Goal: Find specific page/section: Find specific page/section

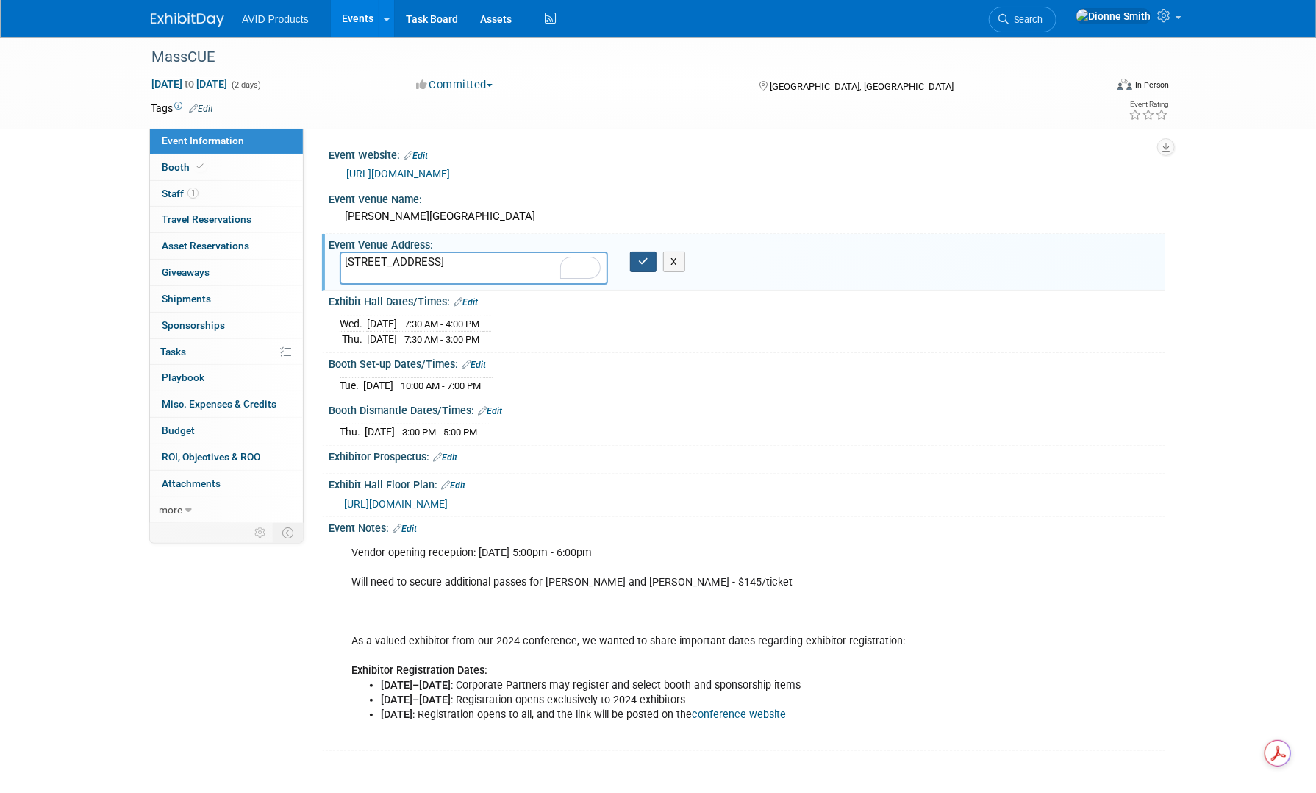
click at [641, 267] on button "button" at bounding box center [643, 262] width 26 height 21
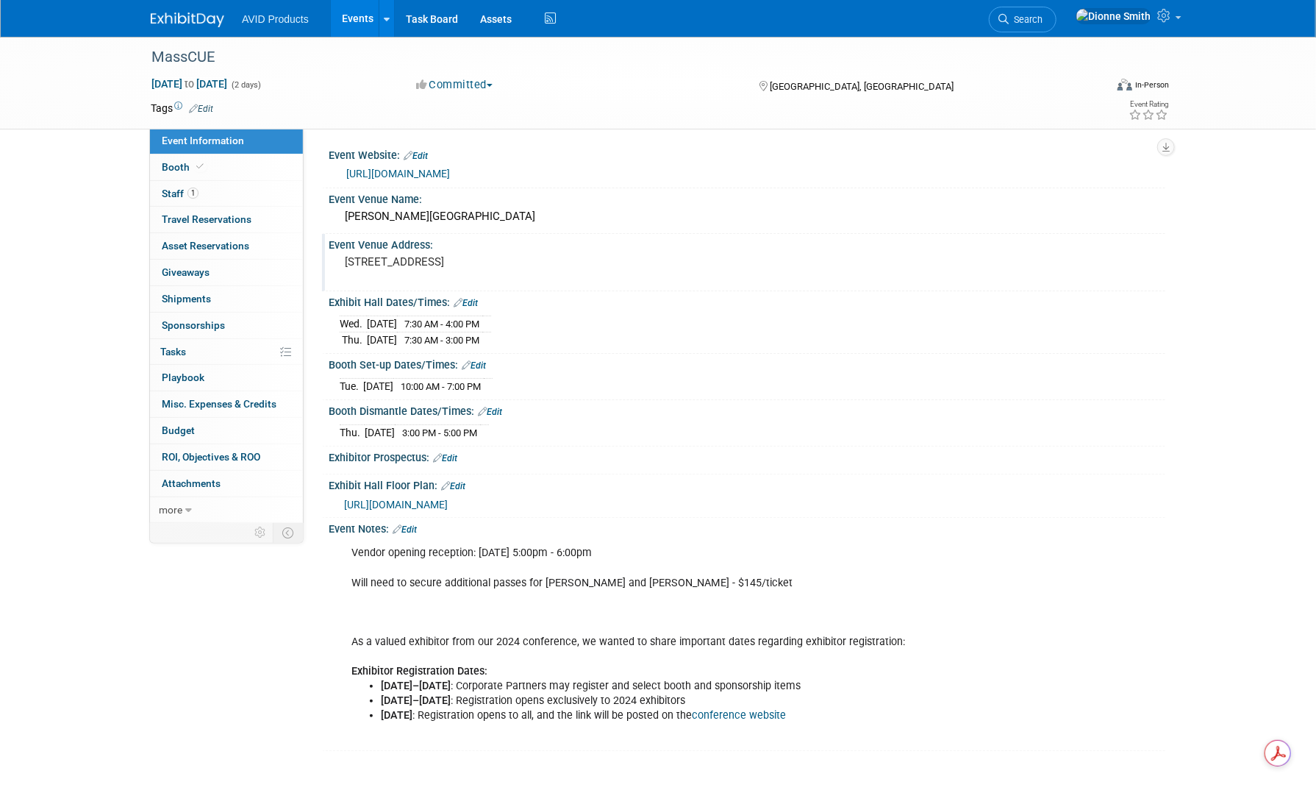
click at [216, 17] on img at bounding box center [188, 20] width 74 height 15
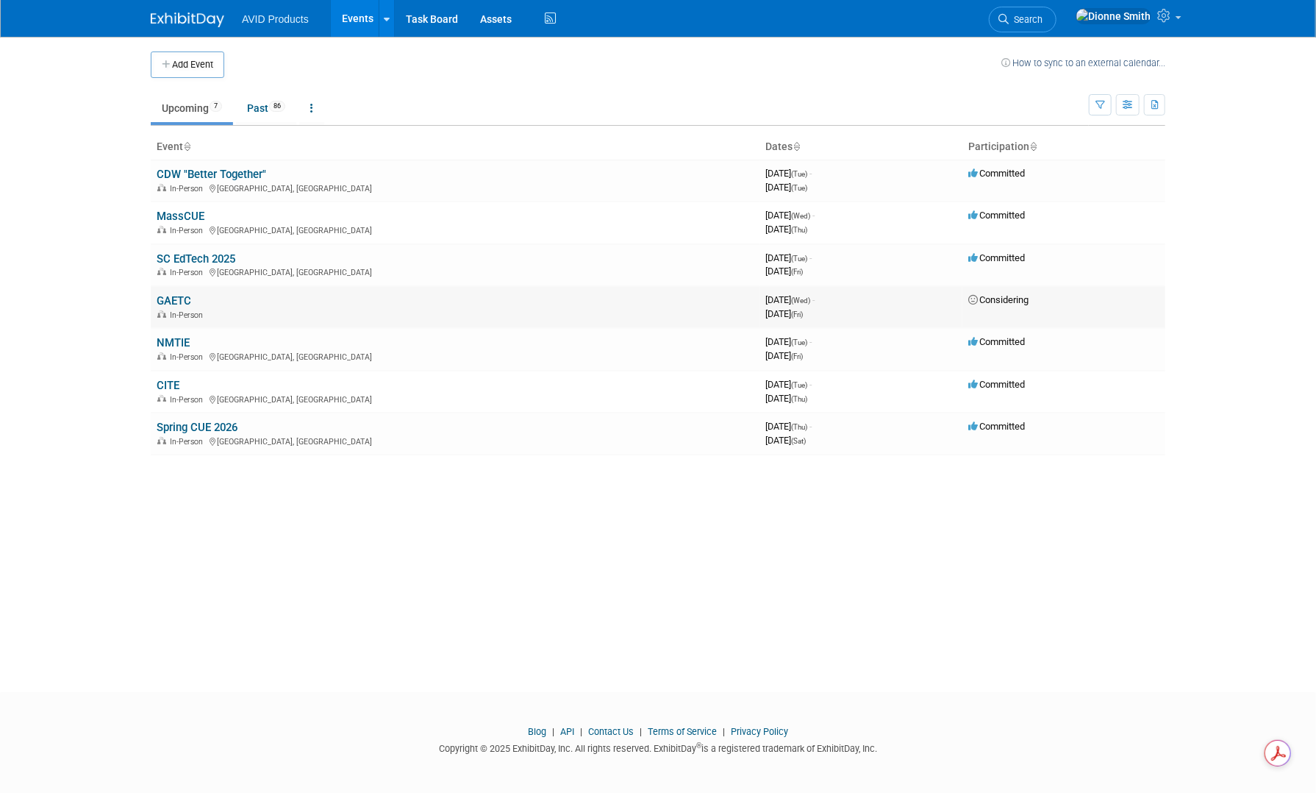
click at [177, 297] on link "GAETC" at bounding box center [174, 300] width 35 height 13
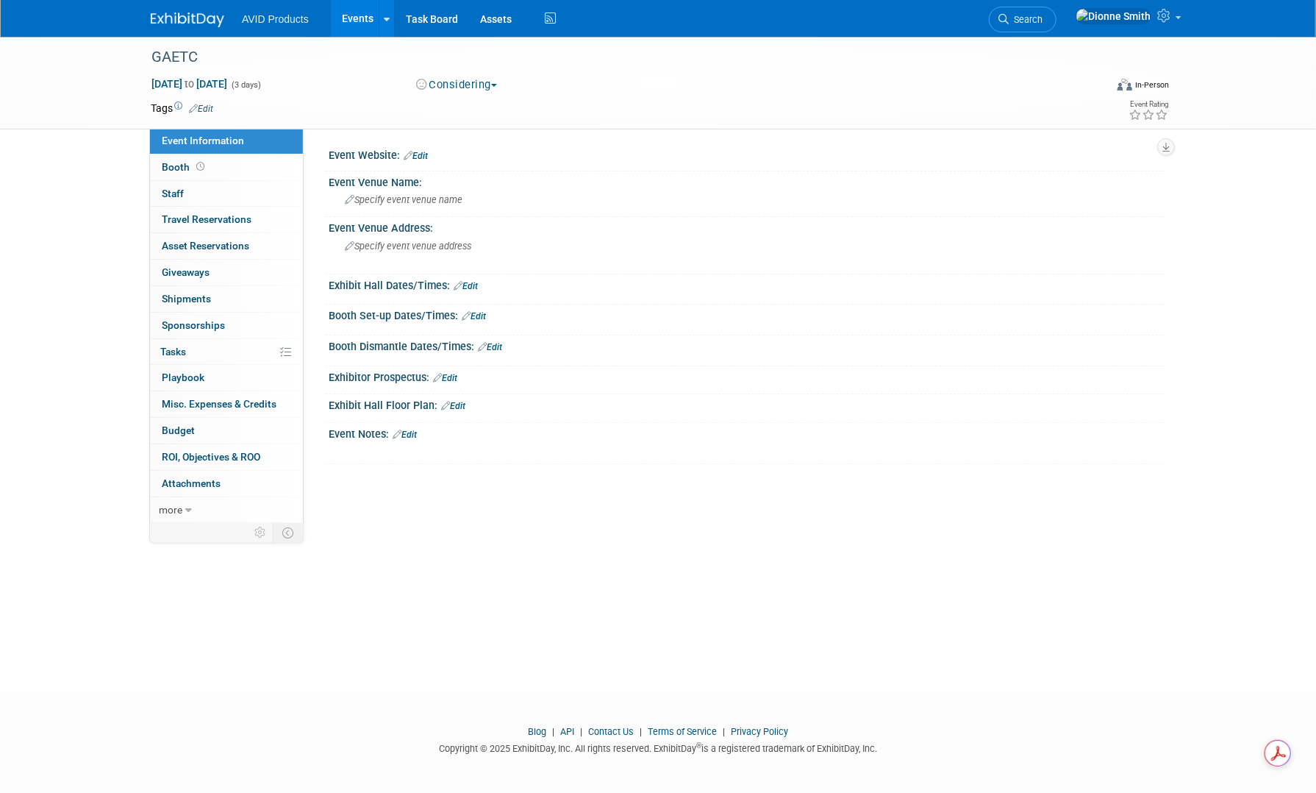
click at [883, 568] on div "GAETC [DATE] to [DATE] (3 days) [DATE] to [DATE] Considering Committed Consider…" at bounding box center [658, 351] width 1316 height 629
